Goal: Obtain resource: Download file/media

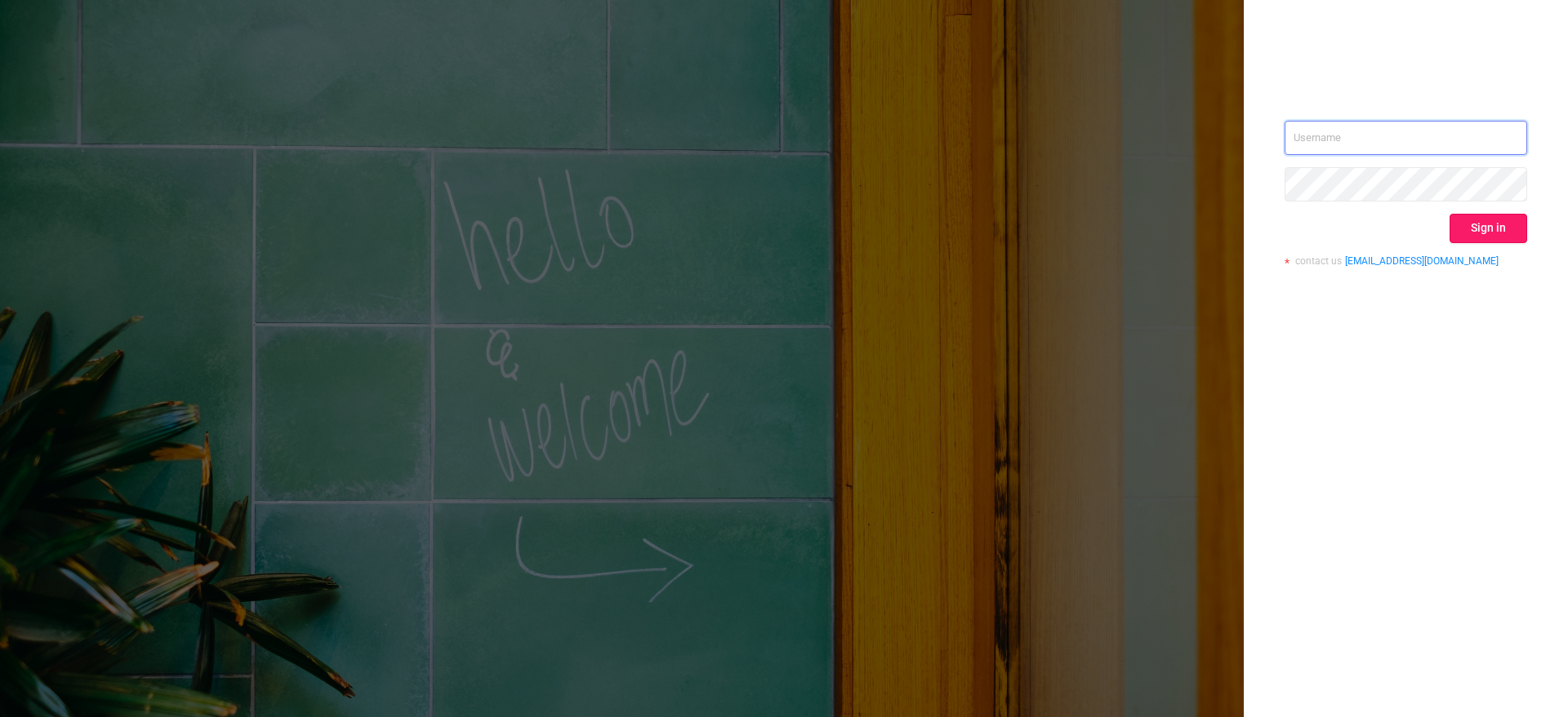
type input "[EMAIL_ADDRESS][DOMAIN_NAME]"
click at [1480, 230] on button "Sign in" at bounding box center [1488, 228] width 77 height 30
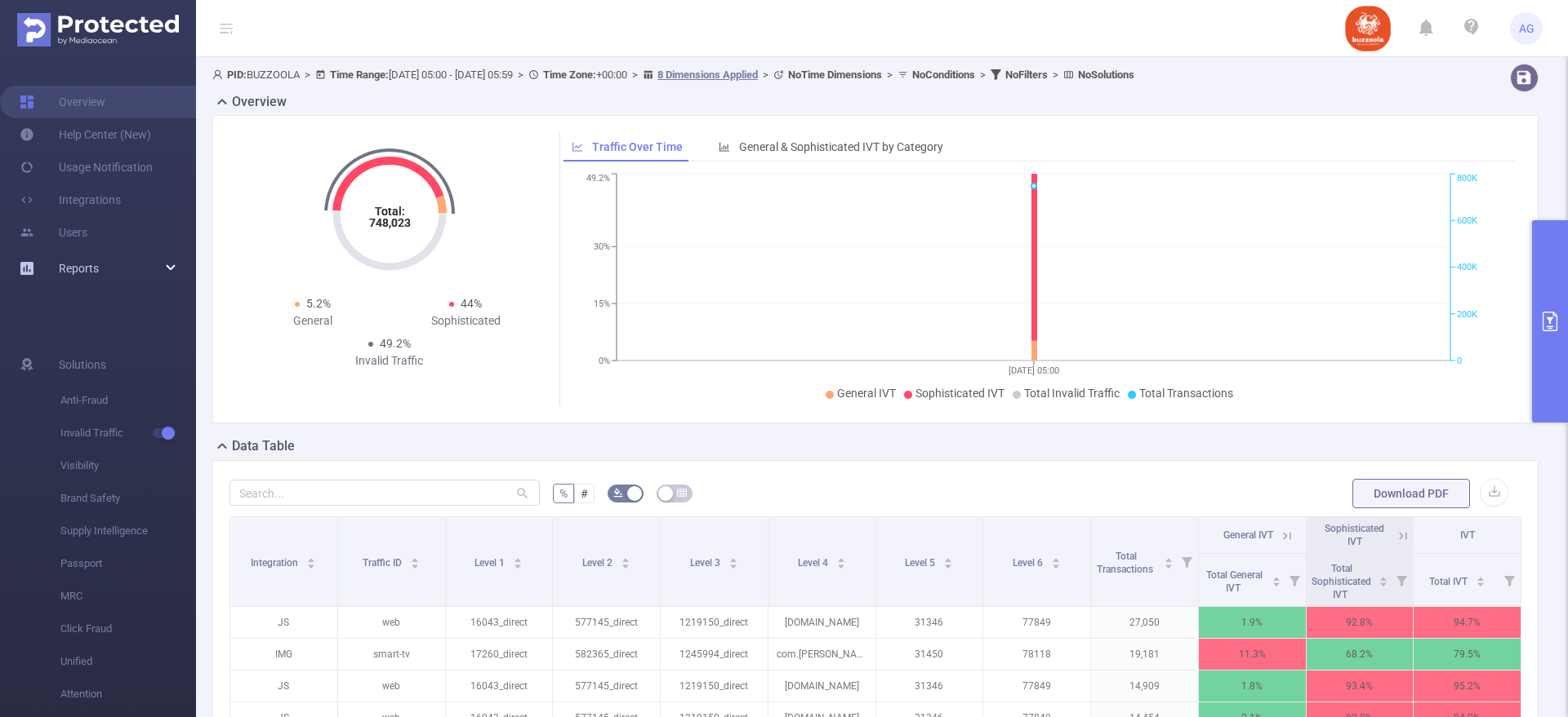
click at [166, 269] on div "Reports" at bounding box center [98, 269] width 196 height 33
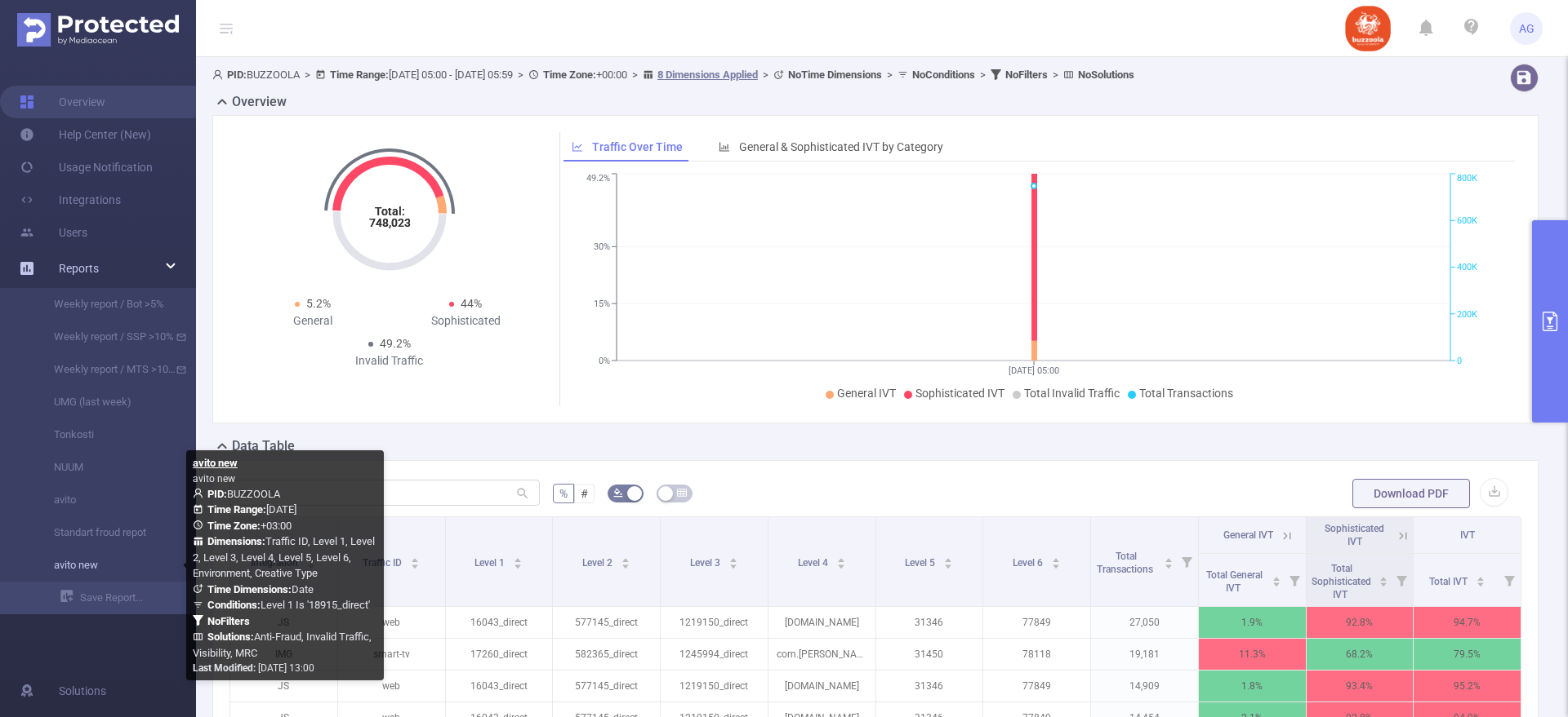
click at [79, 564] on link "avito new" at bounding box center [104, 565] width 144 height 33
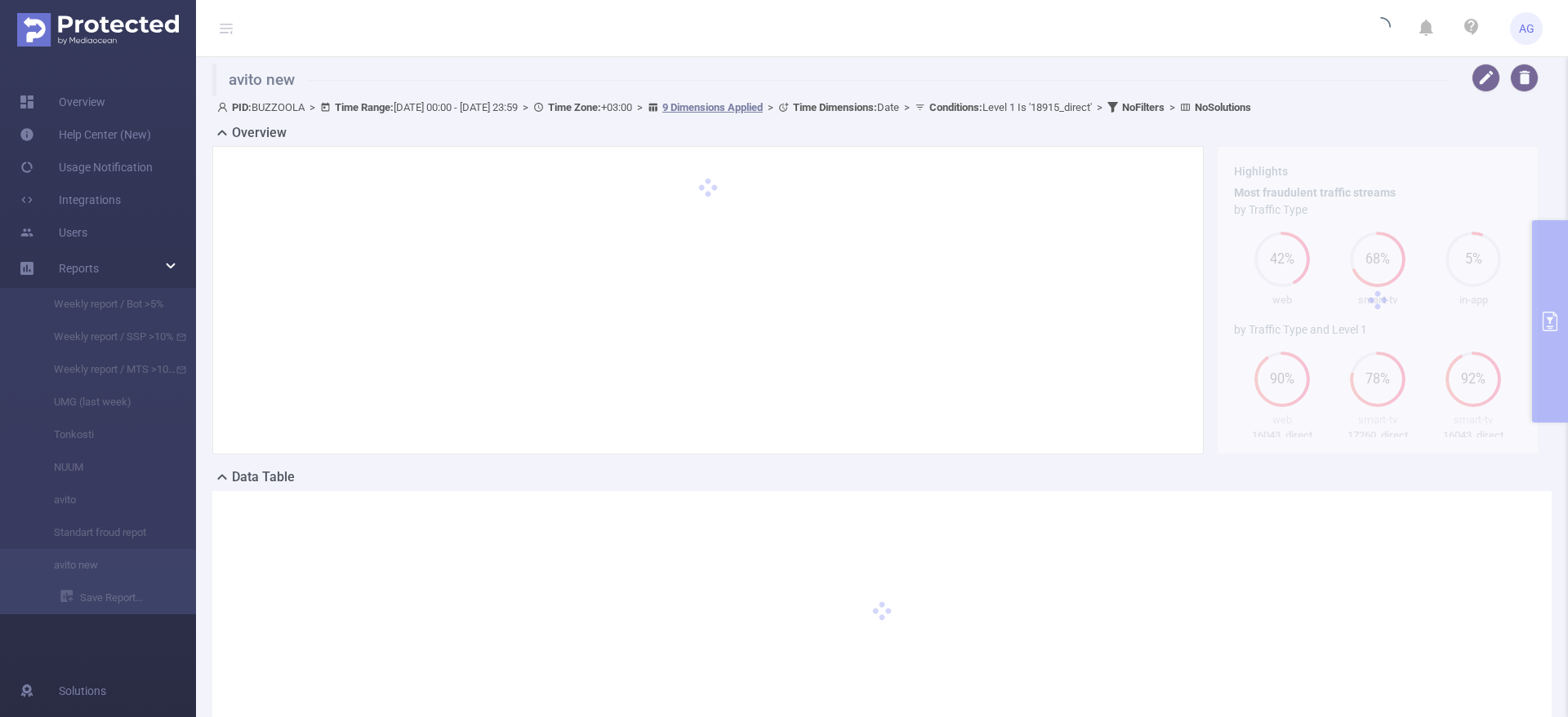
type input "[DATE] 00:00"
type input "[DATE] 23:59"
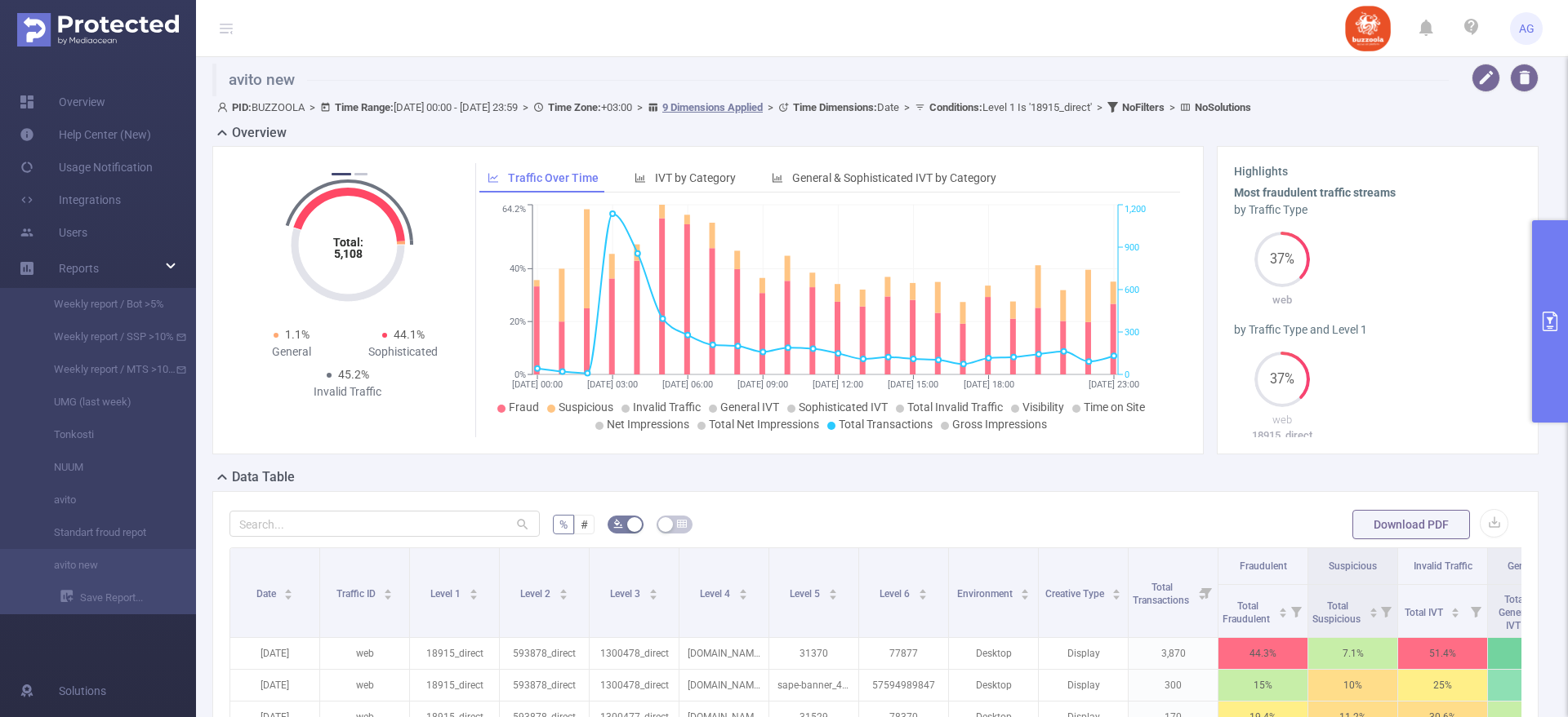
click at [1546, 367] on button "primary" at bounding box center [1549, 321] width 36 height 202
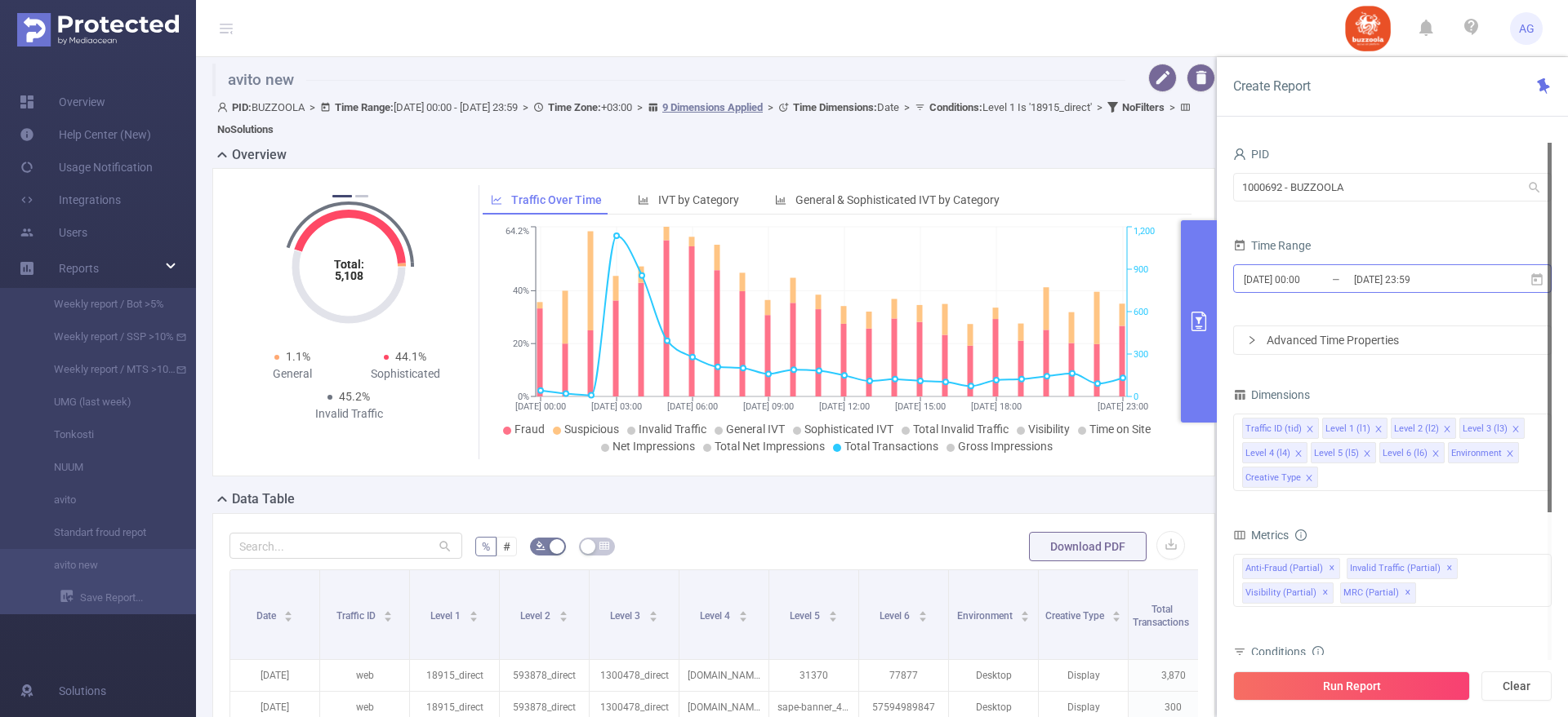
click at [1356, 276] on input "[DATE] 23:59" at bounding box center [1419, 280] width 132 height 22
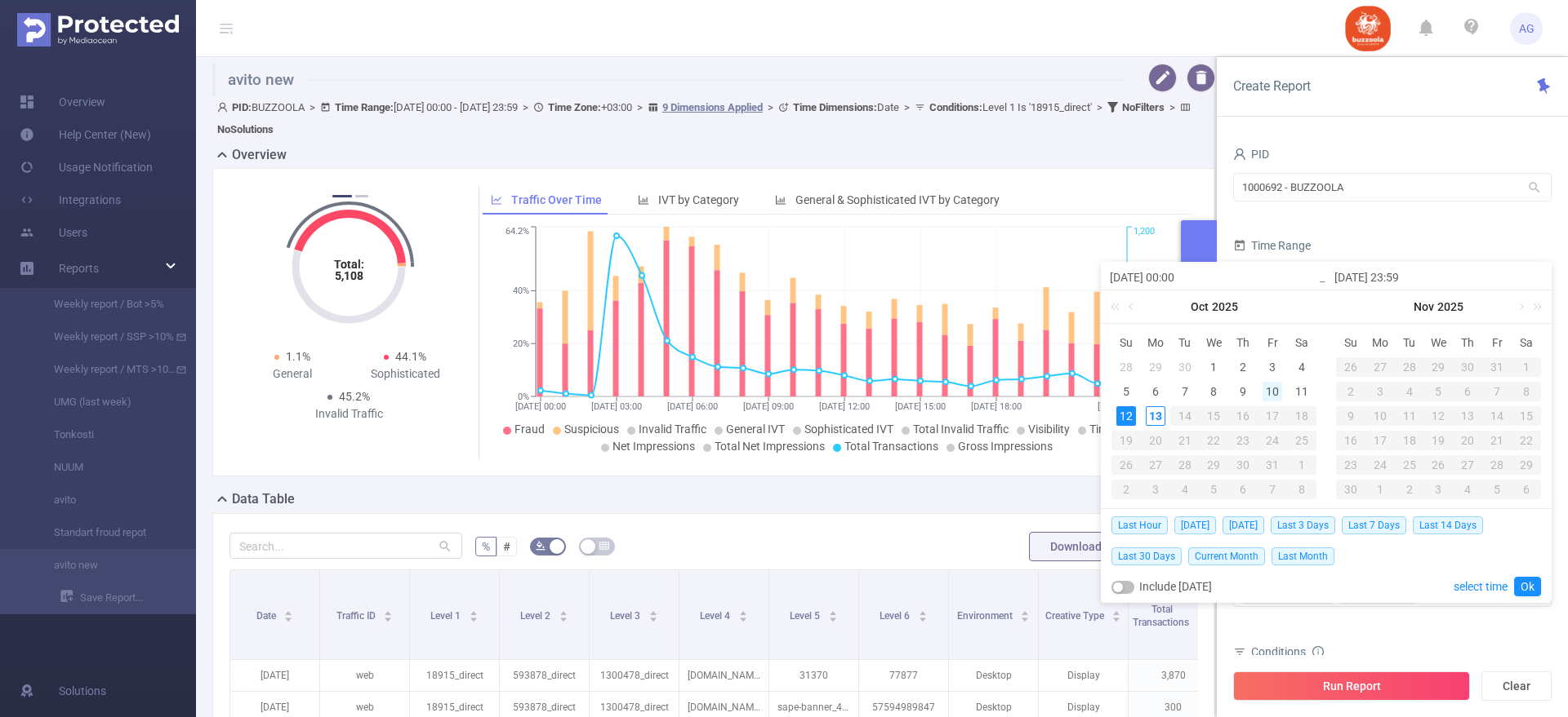
click at [1268, 392] on div "10" at bounding box center [1271, 392] width 20 height 20
click at [1125, 417] on div "12" at bounding box center [1126, 416] width 20 height 20
type input "[DATE] 00:00"
click at [1529, 578] on link "Ok" at bounding box center [1527, 586] width 27 height 20
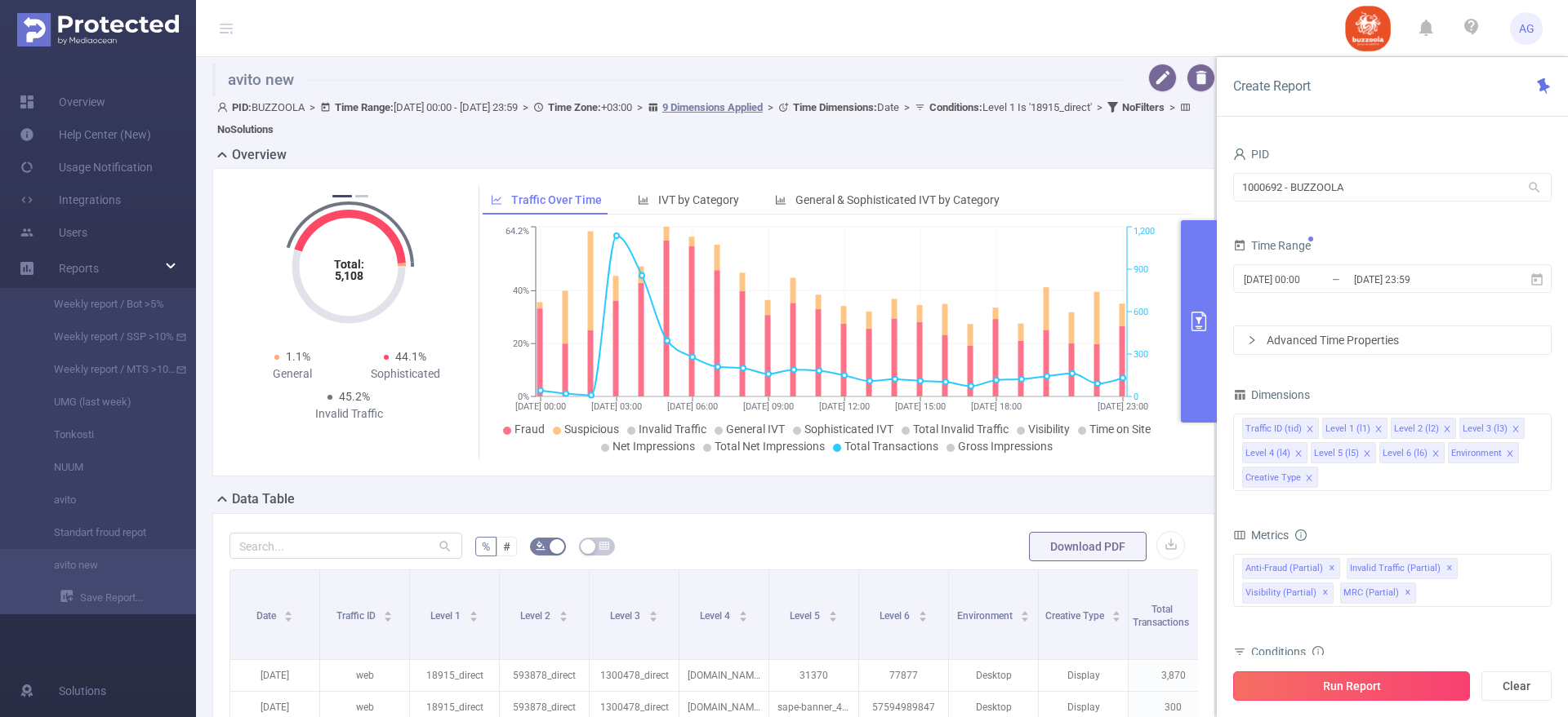
click at [1392, 694] on button "Run Report" at bounding box center [1352, 686] width 237 height 30
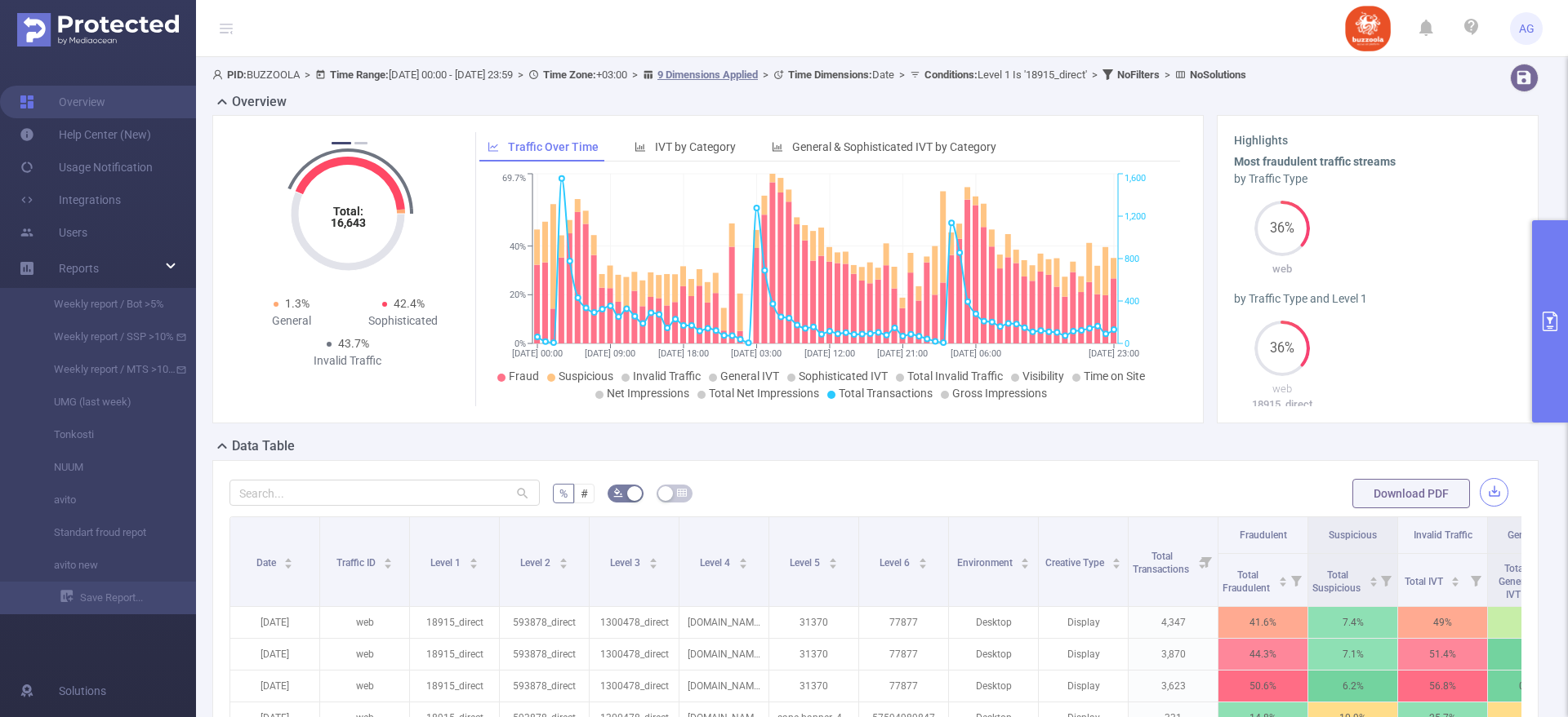
click at [1479, 495] on button "button" at bounding box center [1493, 492] width 29 height 29
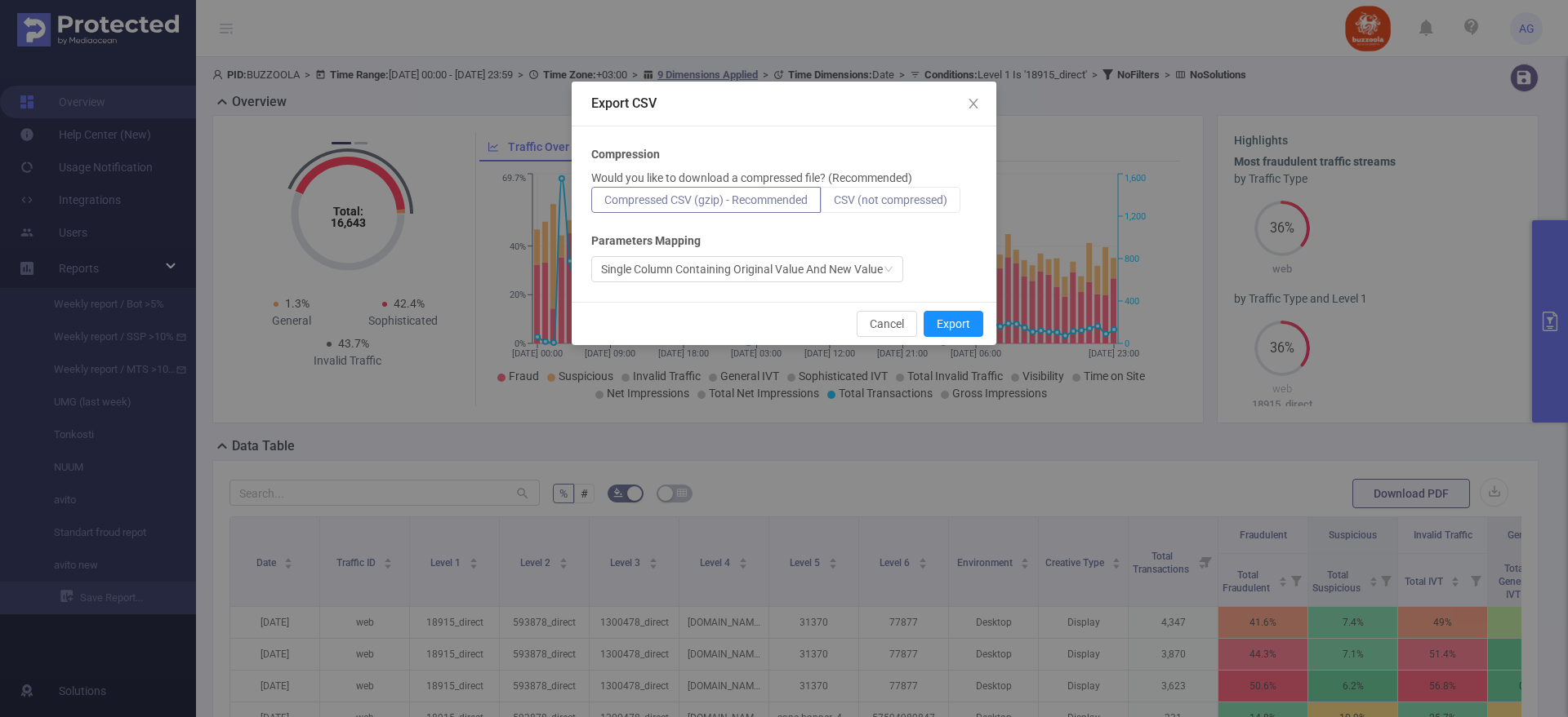
click at [865, 205] on span "CSV (not compressed)" at bounding box center [891, 200] width 114 height 13
click at [834, 204] on input "CSV (not compressed)" at bounding box center [834, 204] width 0 height 0
click at [946, 314] on button "Export" at bounding box center [953, 324] width 60 height 26
